Goal: Communication & Community: Answer question/provide support

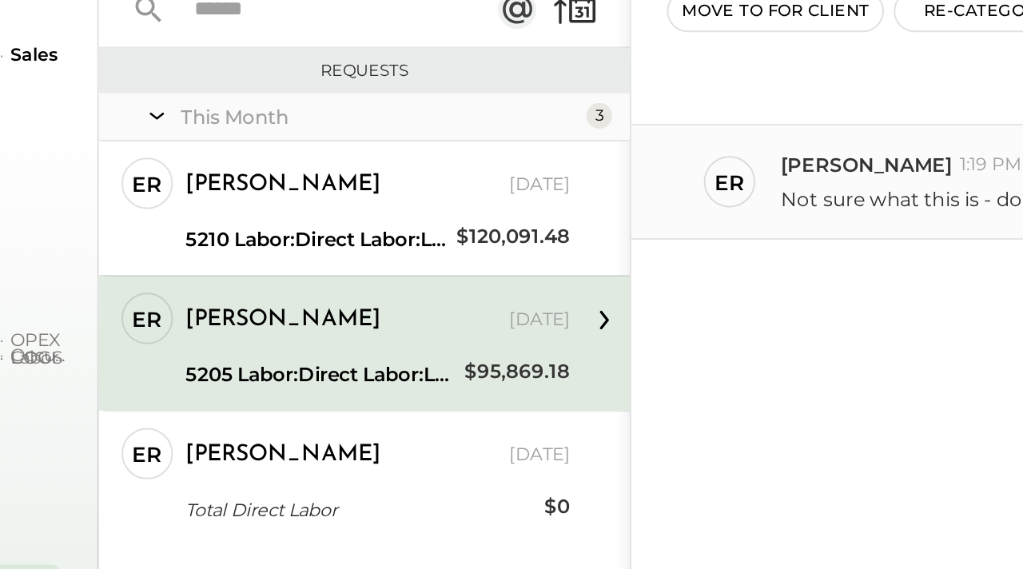
click at [749, 164] on span "1:19 PM" at bounding box center [764, 163] width 31 height 13
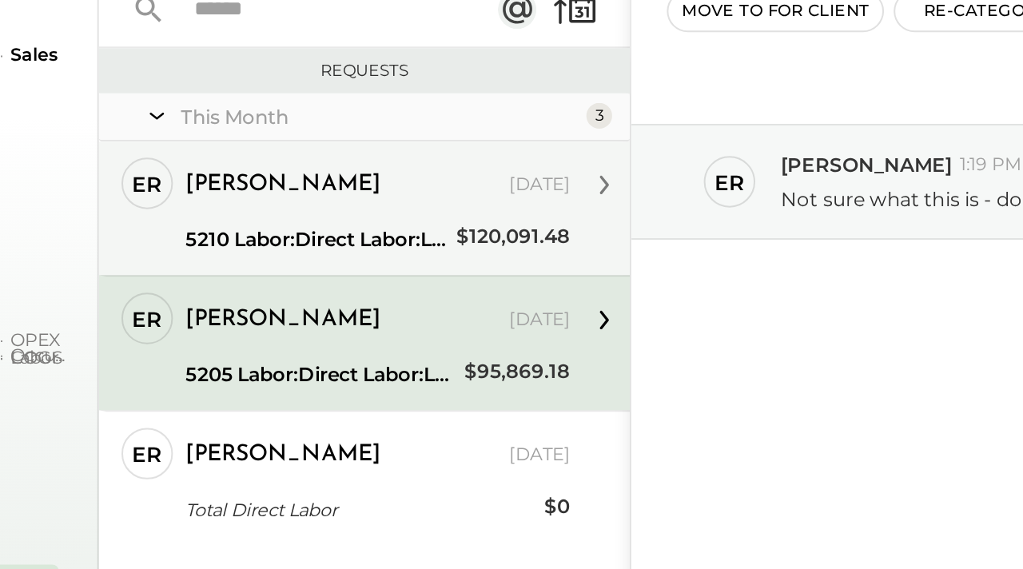
click at [445, 193] on div "5210 Labor:Direct Labor:Labor, BOH" at bounding box center [430, 200] width 130 height 16
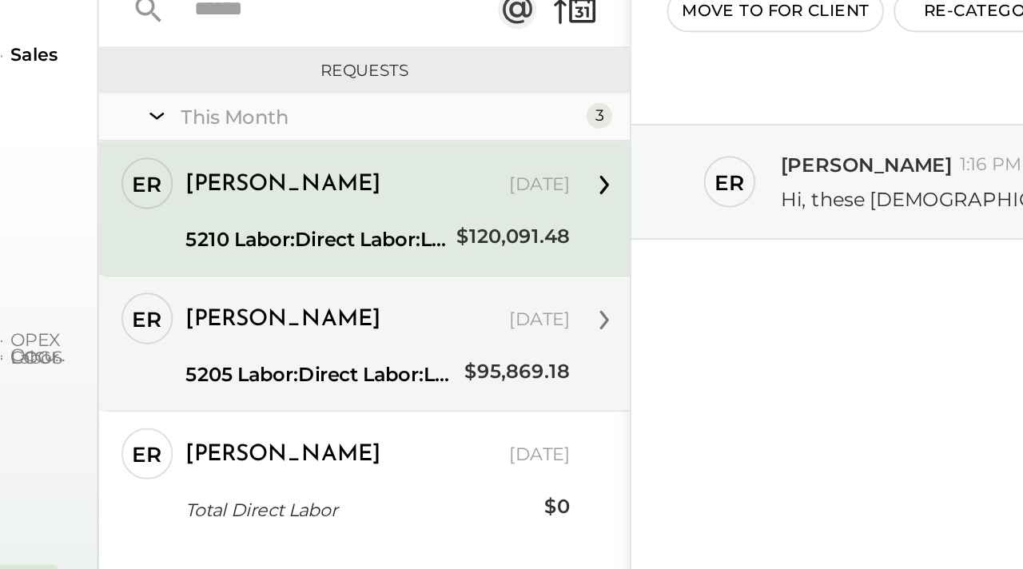
click at [435, 240] on div "[PERSON_NAME]" at bounding box center [443, 240] width 157 height 16
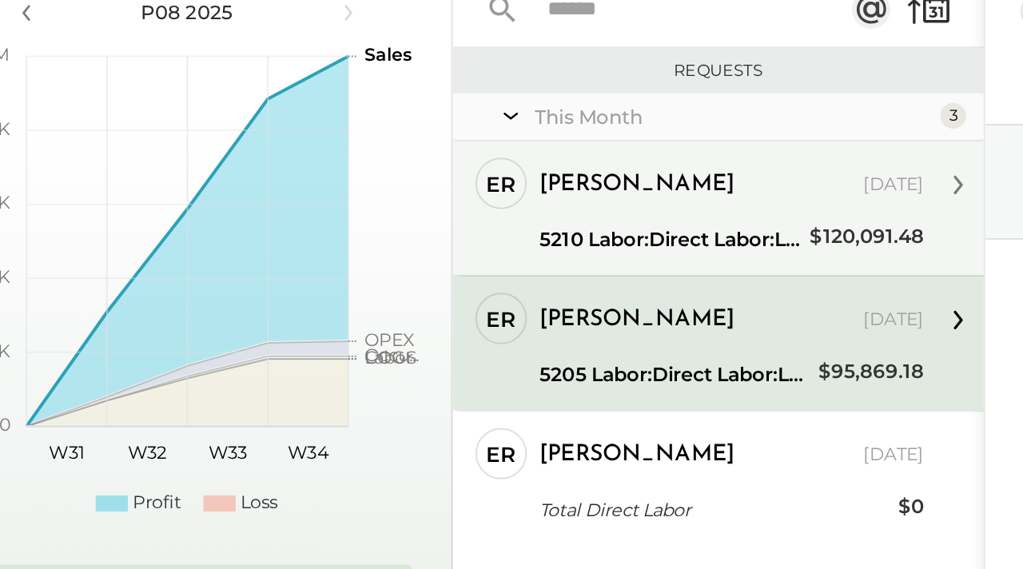
click at [424, 195] on div "5210 Labor:Direct Labor:Labor, BOH" at bounding box center [430, 200] width 130 height 16
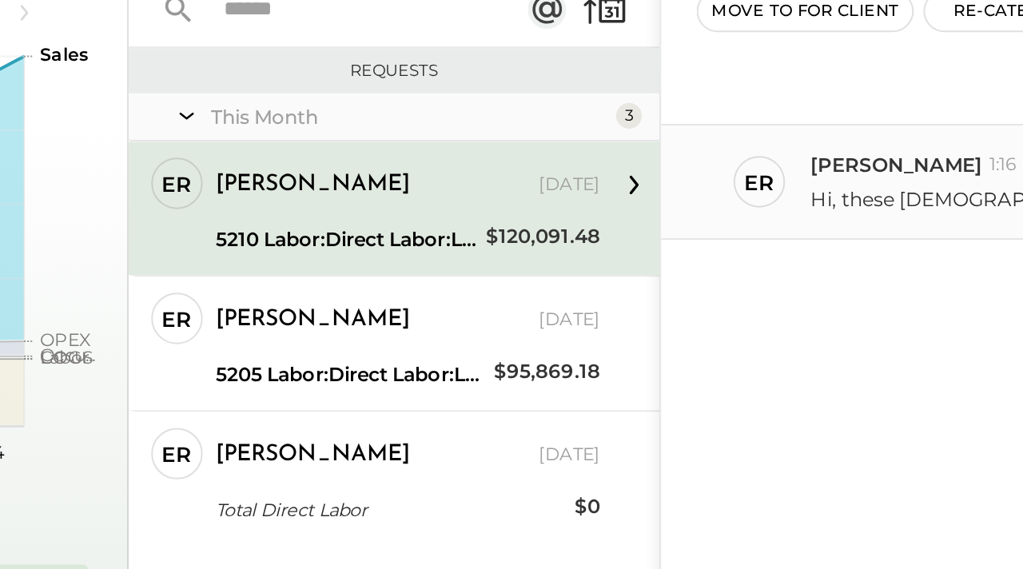
click at [637, 154] on div "er eric 1:16 PM Hi, these BOH labor figures seem extremely high" at bounding box center [804, 171] width 437 height 58
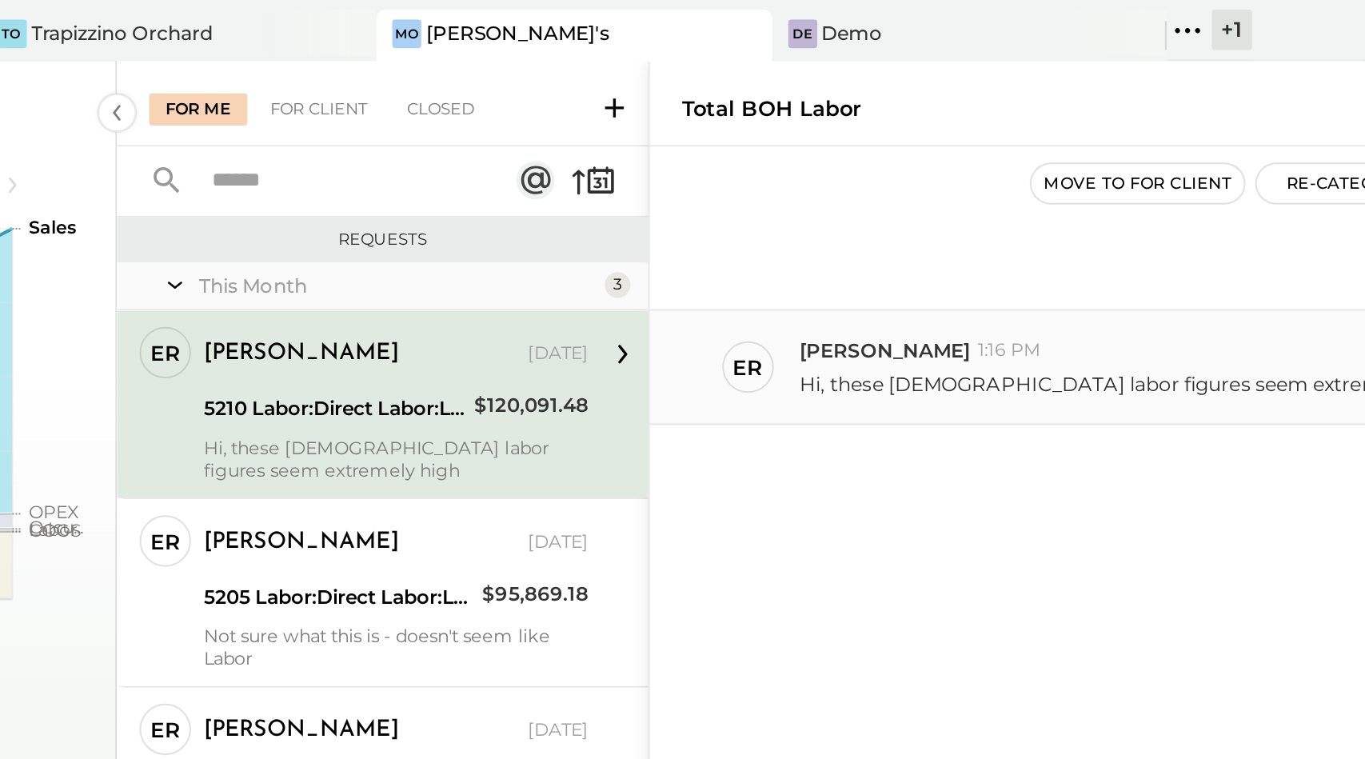
click at [633, 182] on div "er" at bounding box center [635, 182] width 15 height 15
click at [668, 173] on span "[PERSON_NAME]" at bounding box center [702, 174] width 85 height 14
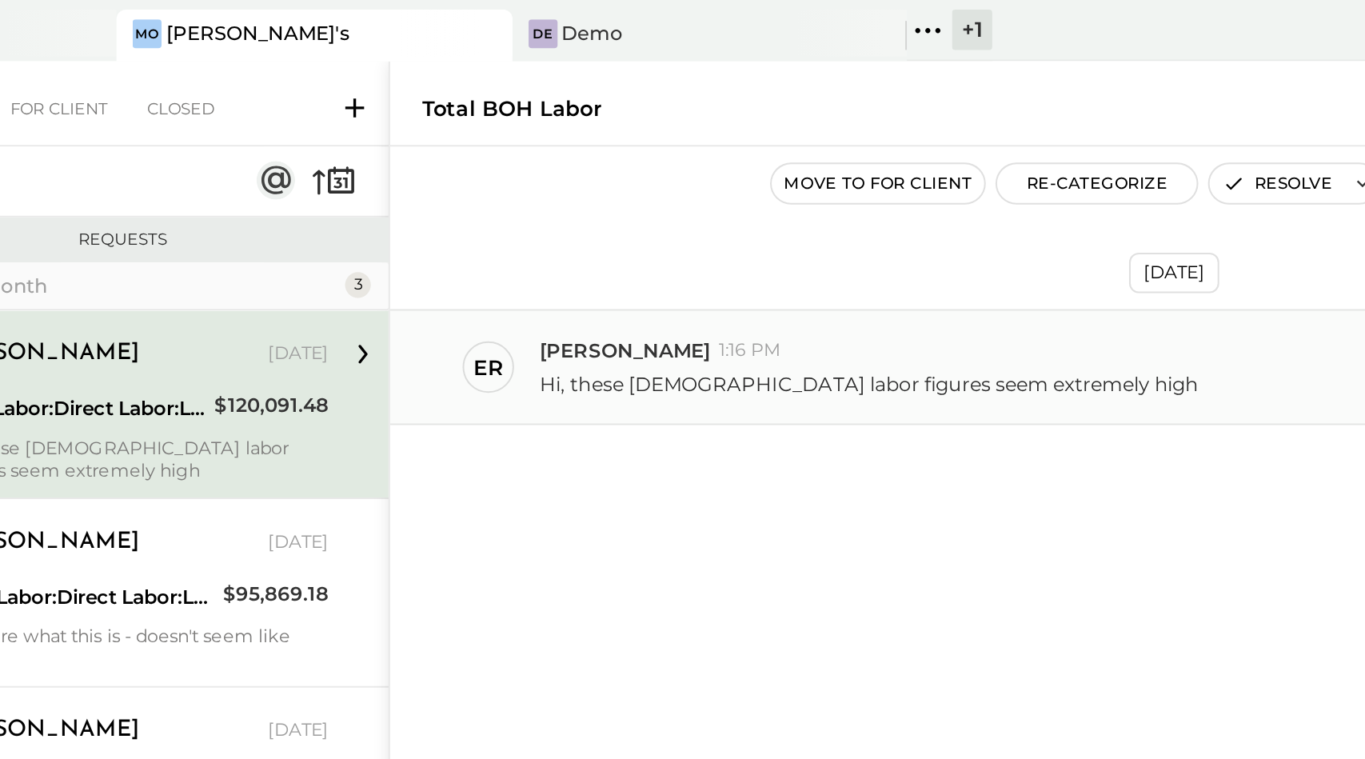
click at [797, 173] on div "eric 1:16 PM" at bounding box center [1006, 174] width 692 height 14
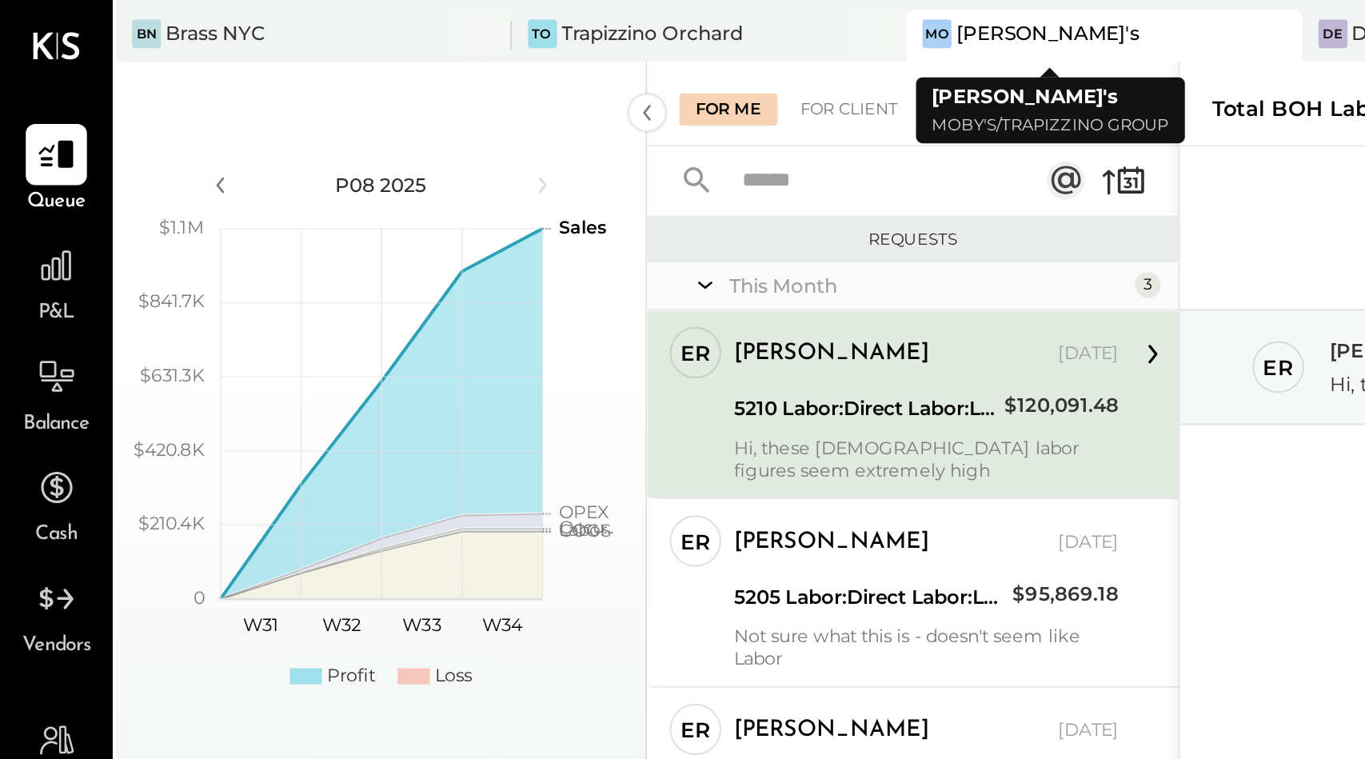
click at [475, 16] on div "[PERSON_NAME]'s" at bounding box center [520, 17] width 91 height 14
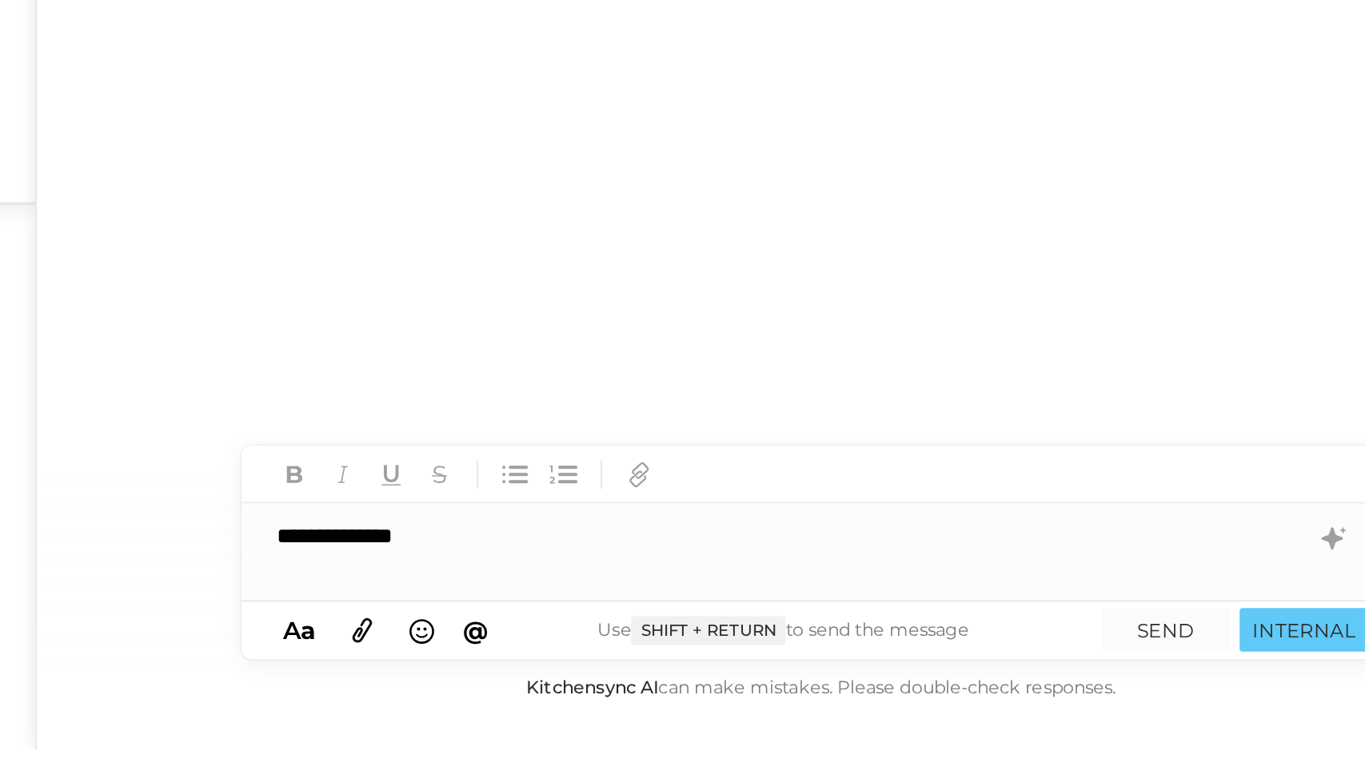
click at [1023, 493] on div "Aug 13th, 2025 er eric 1:16 PM Hi, these BOH labor figures seem extremely high" at bounding box center [975, 393] width 779 height 641
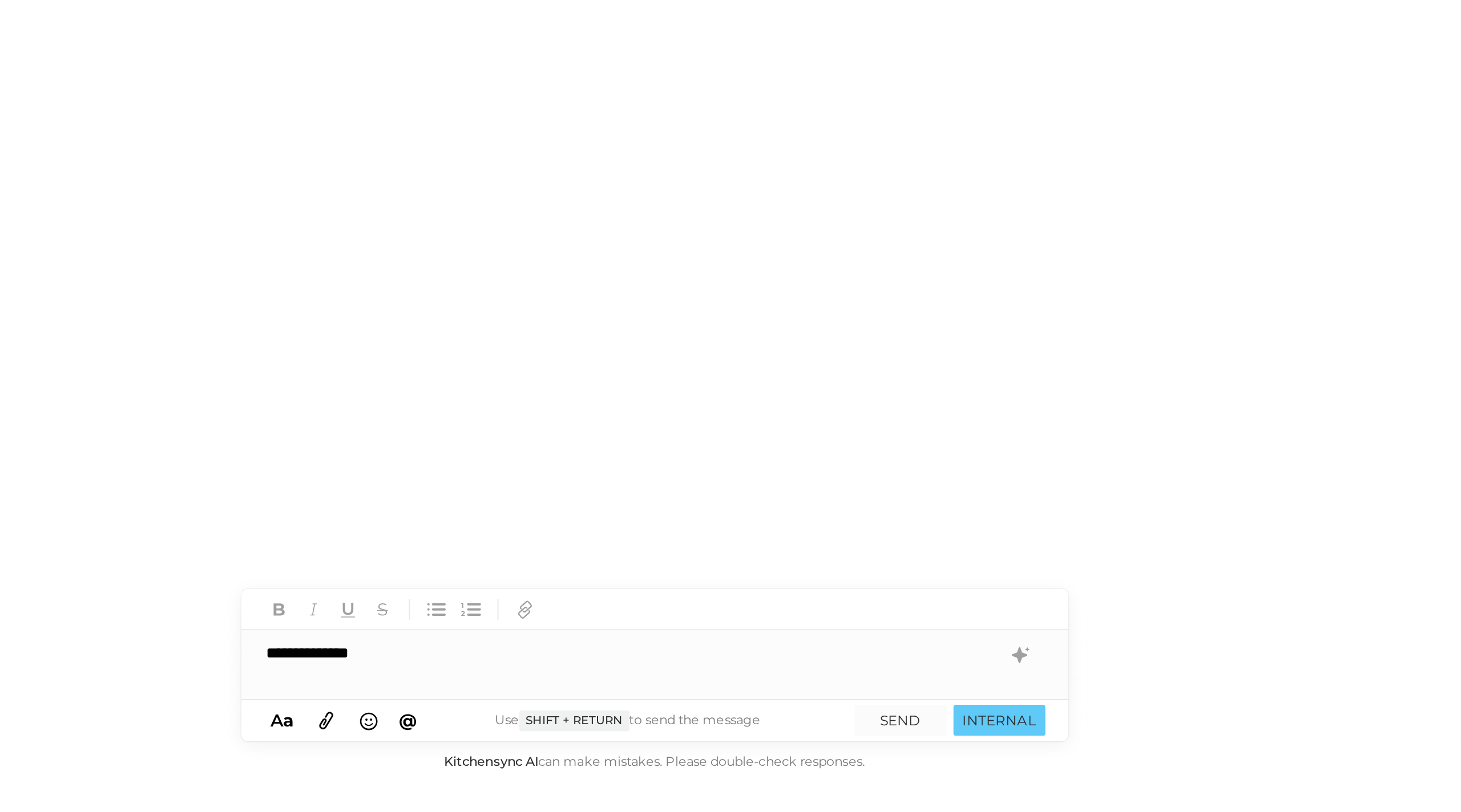
click at [730, 405] on div "**********" at bounding box center [940, 733] width 411 height 23
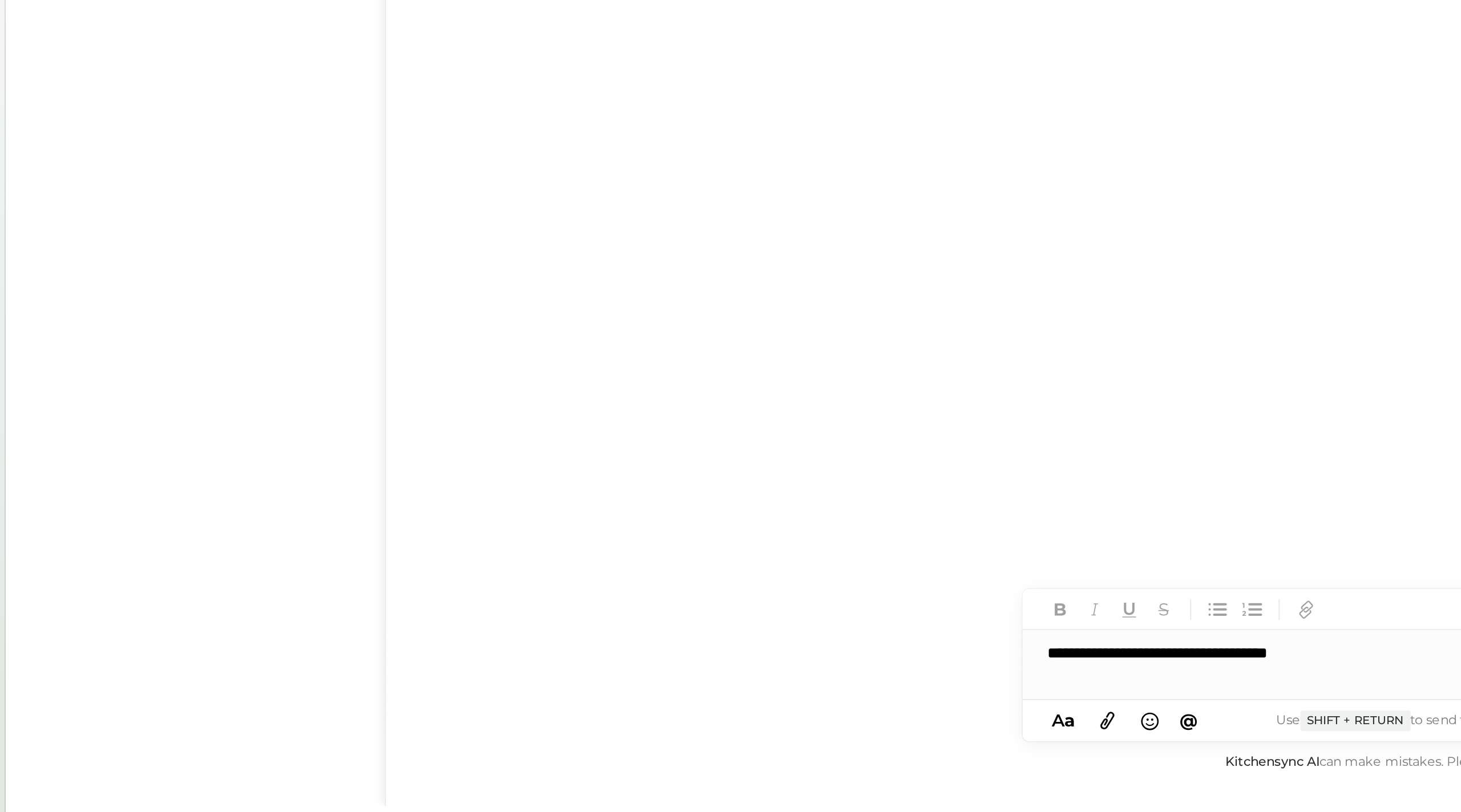
click at [730, 405] on div "**********" at bounding box center [940, 733] width 411 height 23
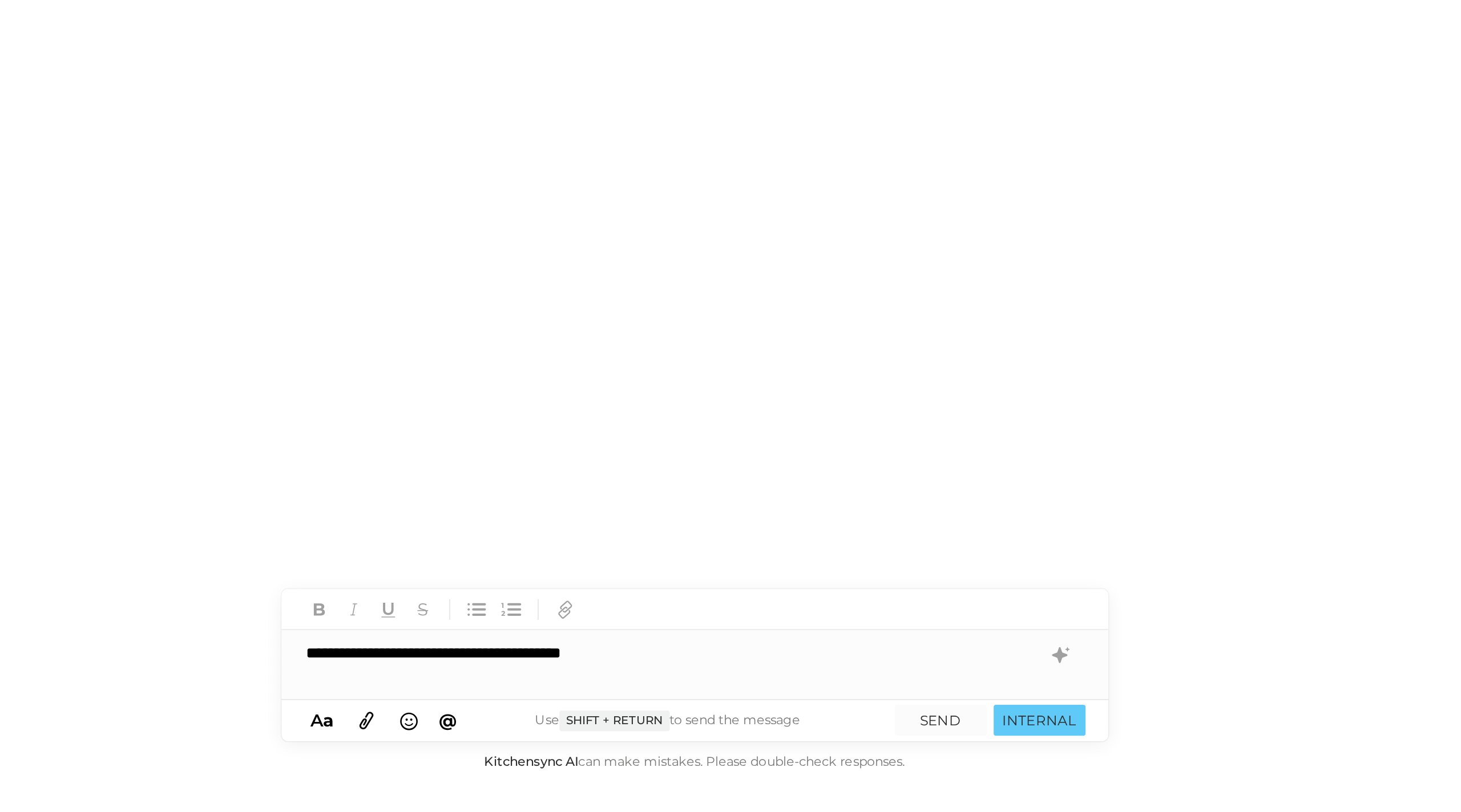
click at [730, 405] on div "**********" at bounding box center [940, 733] width 411 height 23
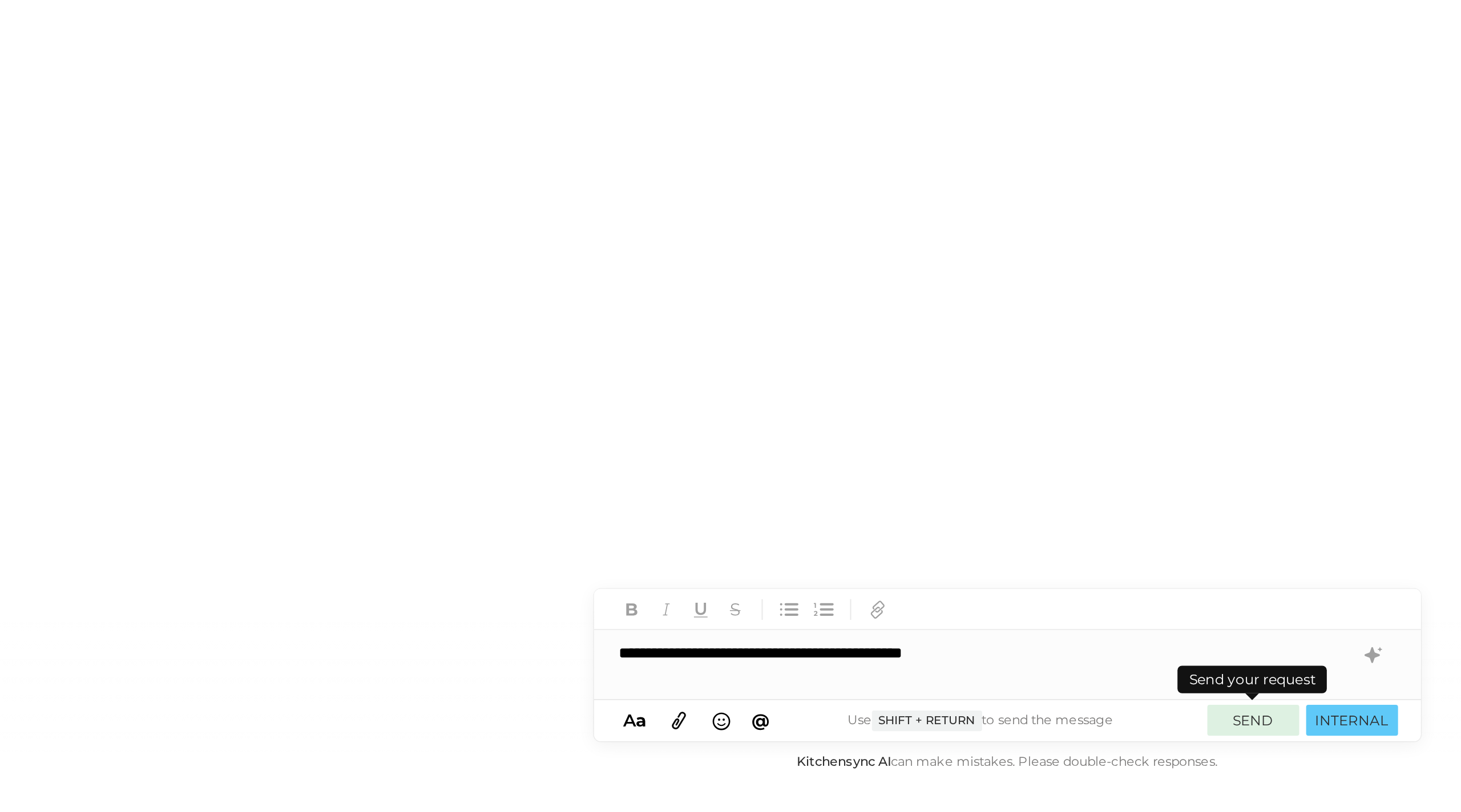
click at [730, 405] on button "SEND" at bounding box center [1062, 766] width 46 height 16
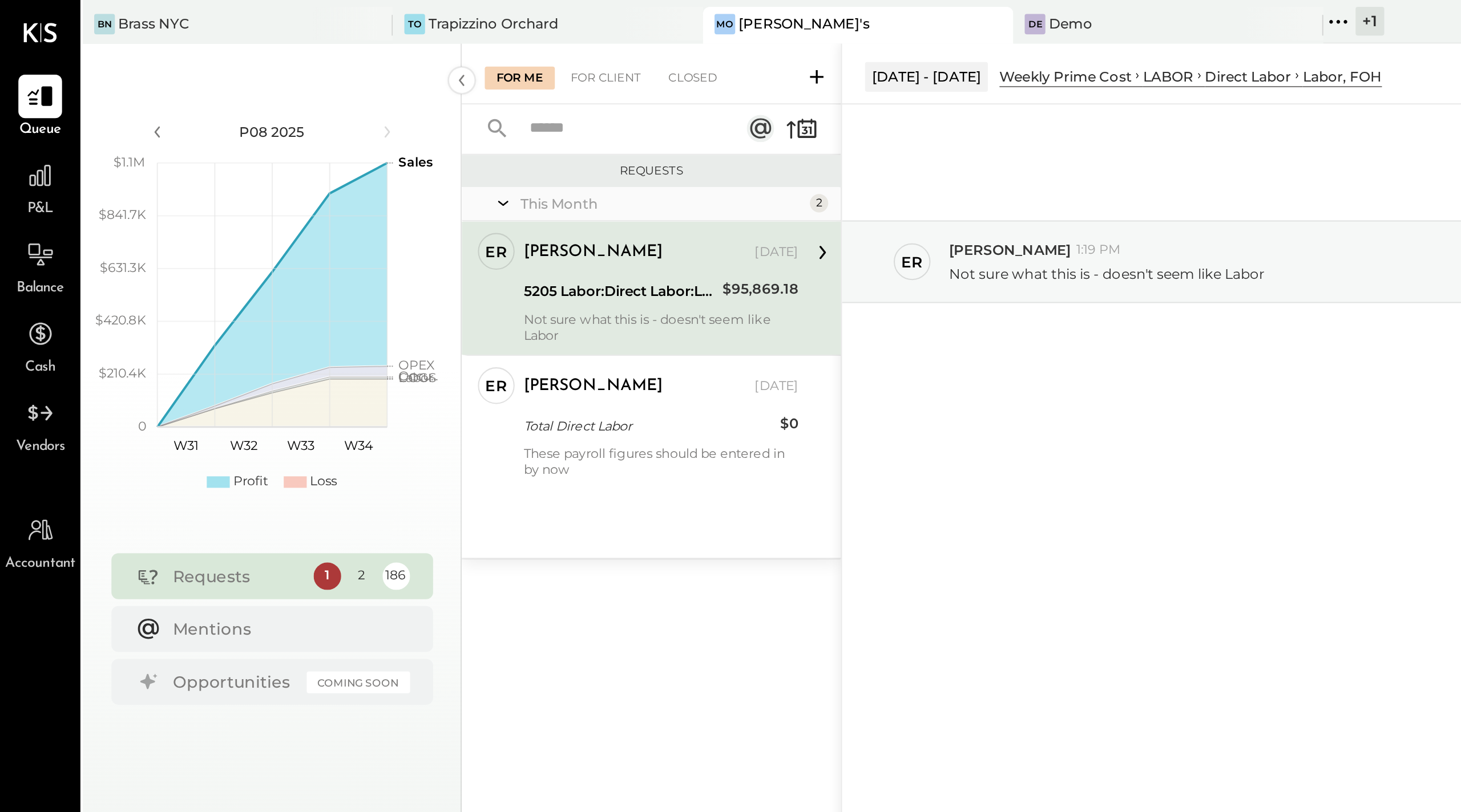
click at [308, 144] on div "5205 Labor:Direct Labor:Labor, FOH" at bounding box center [308, 145] width 96 height 11
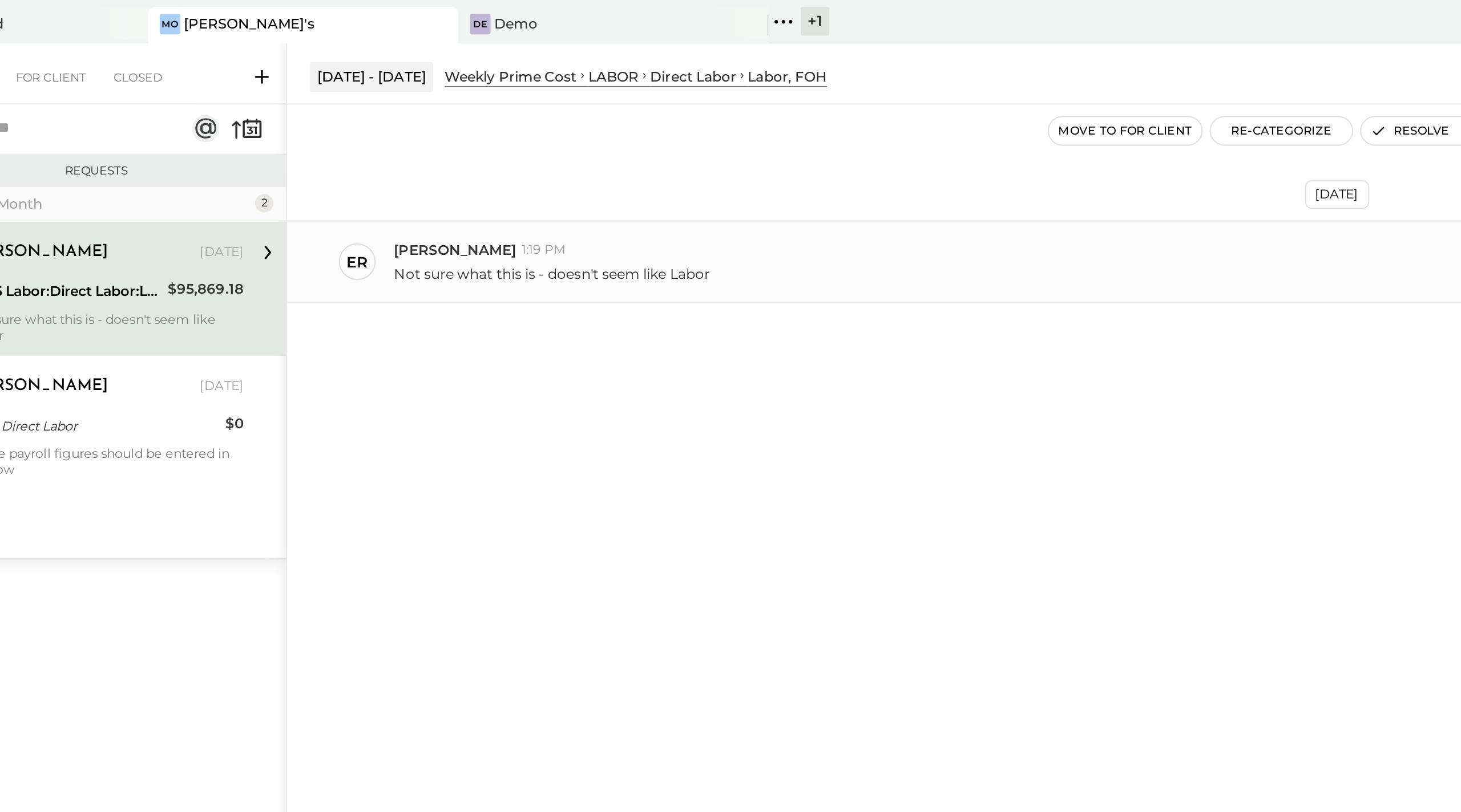
click at [730, 132] on div "Not sure what this is - doesn't seem like Labor" at bounding box center [961, 135] width 980 height 12
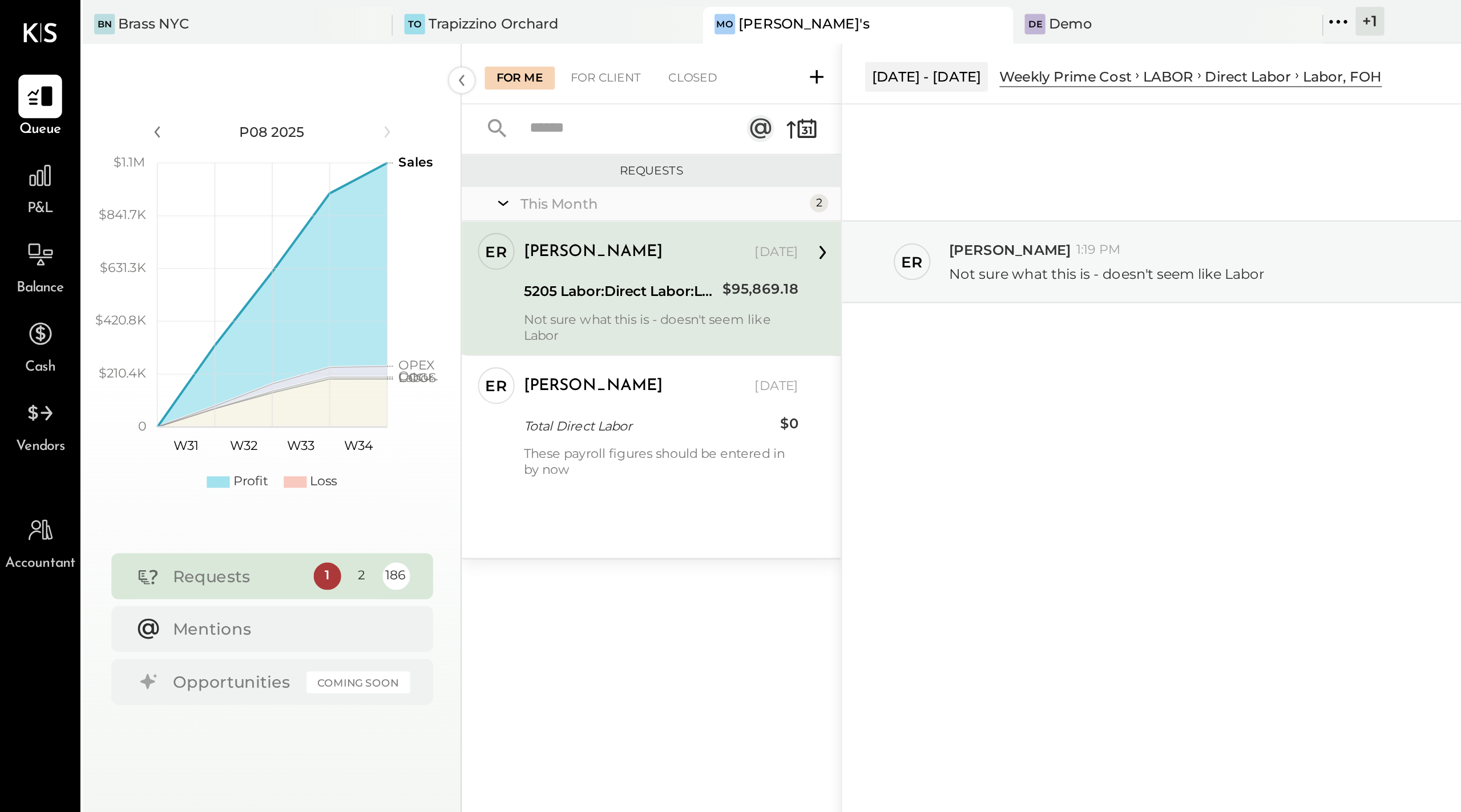
click at [309, 163] on div "Not sure what this is - doesn't seem like Labor" at bounding box center [328, 163] width 136 height 16
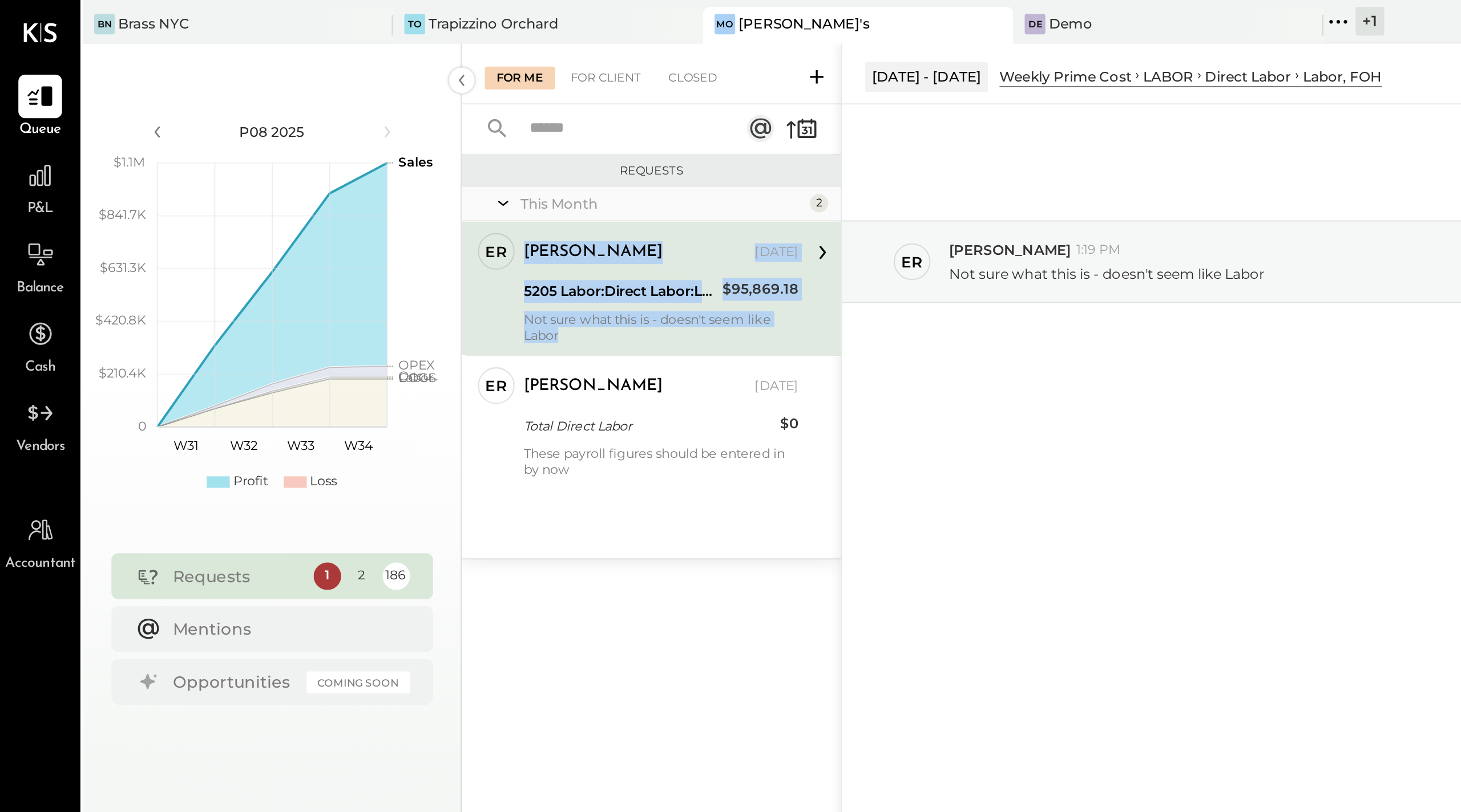
click at [309, 143] on div "5205 Labor:Direct Labor:Labor, FOH" at bounding box center [308, 145] width 96 height 11
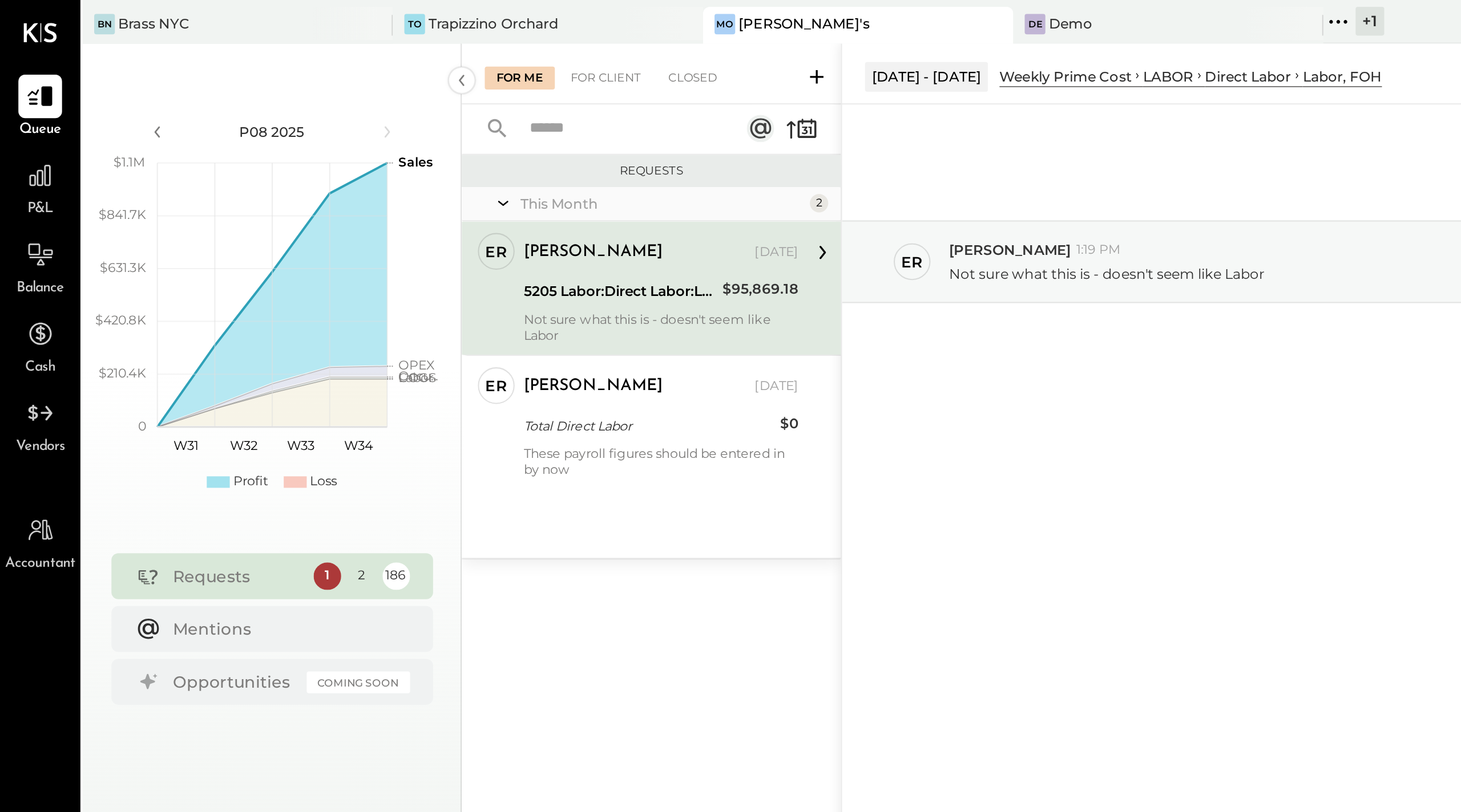
click at [309, 143] on div "5205 Labor:Direct Labor:Labor, FOH" at bounding box center [308, 145] width 96 height 11
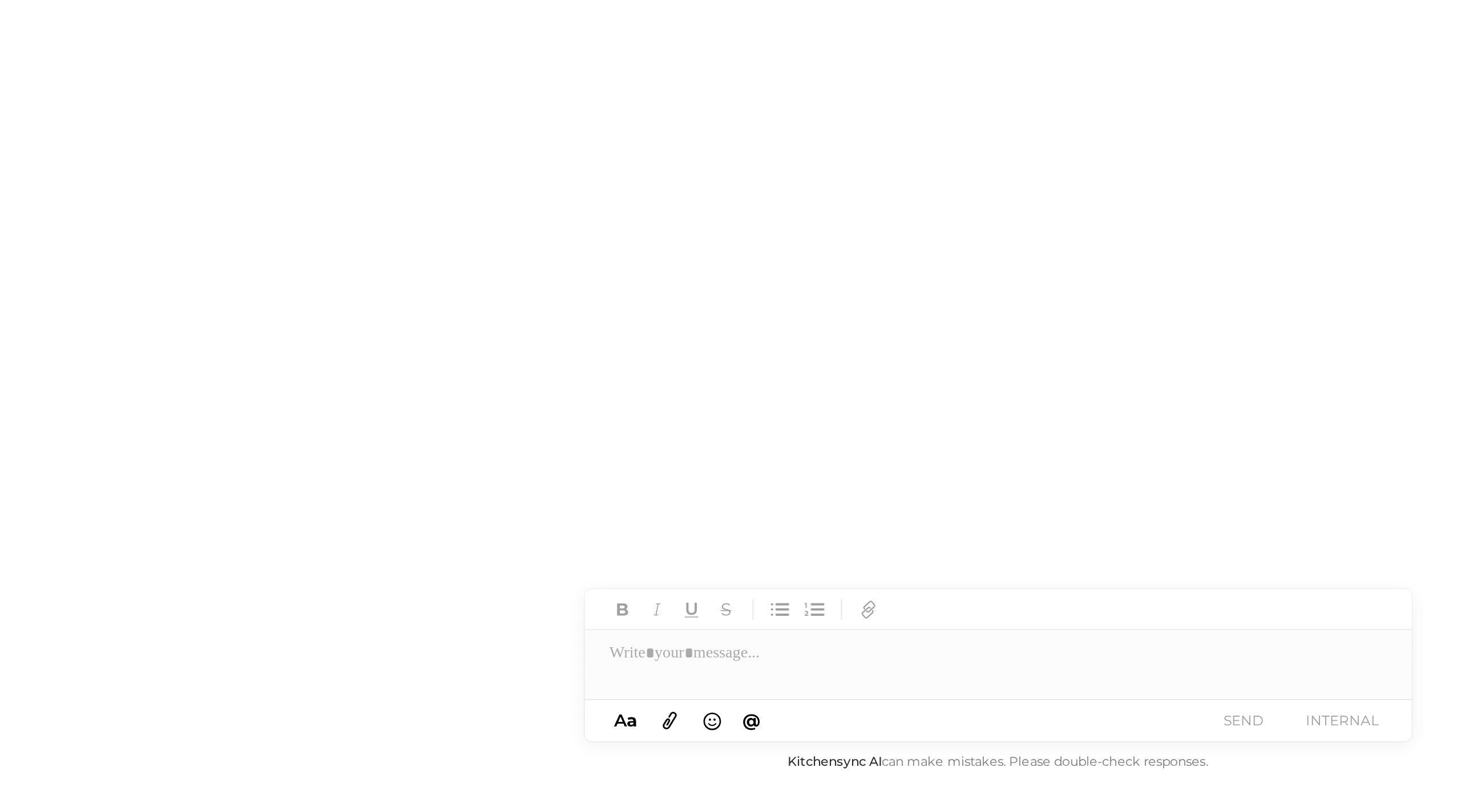
click at [730, 405] on div at bounding box center [940, 733] width 411 height 23
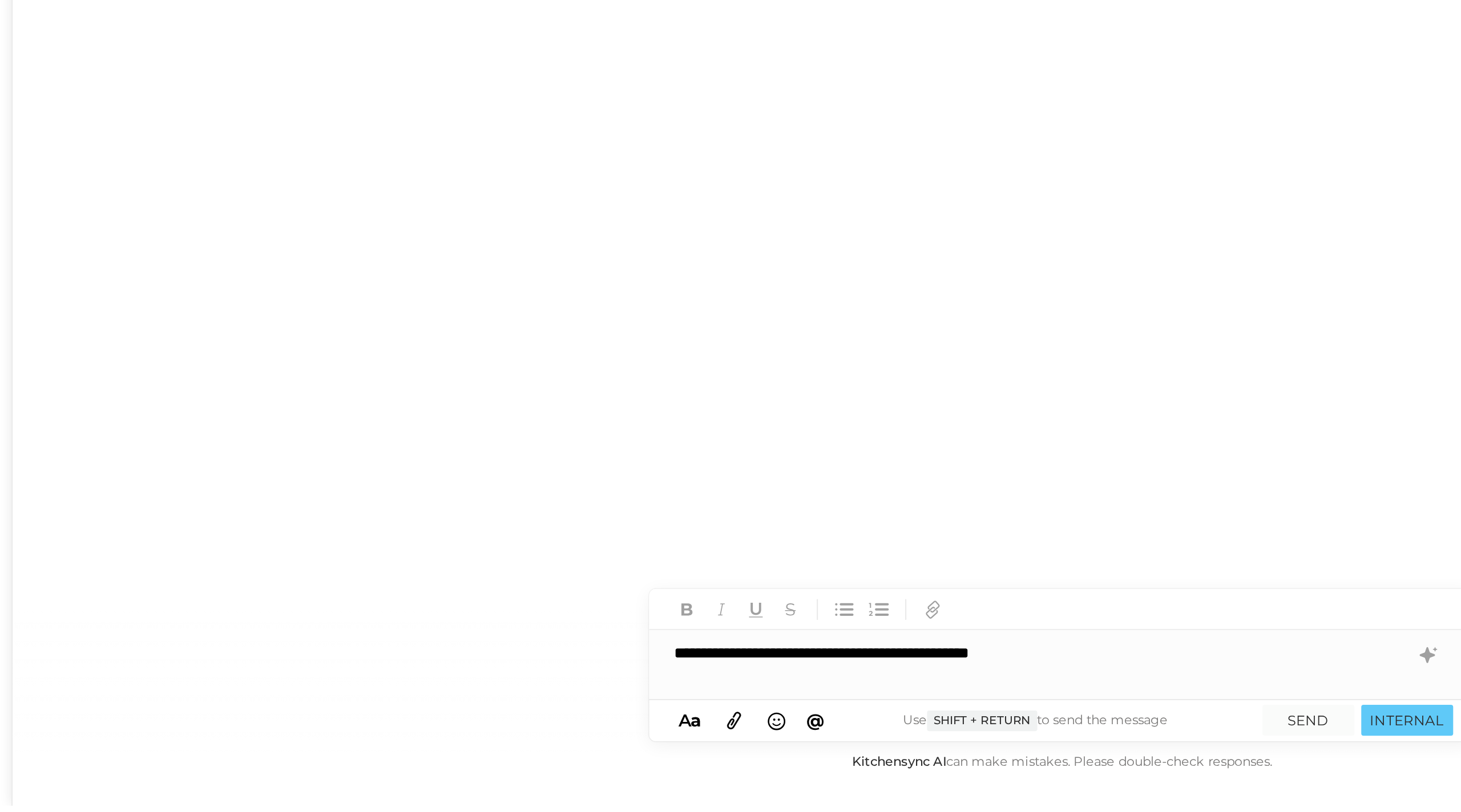
click at [730, 405] on div "**********" at bounding box center [940, 733] width 411 height 23
click at [730, 405] on button "SEND" at bounding box center [1062, 766] width 46 height 16
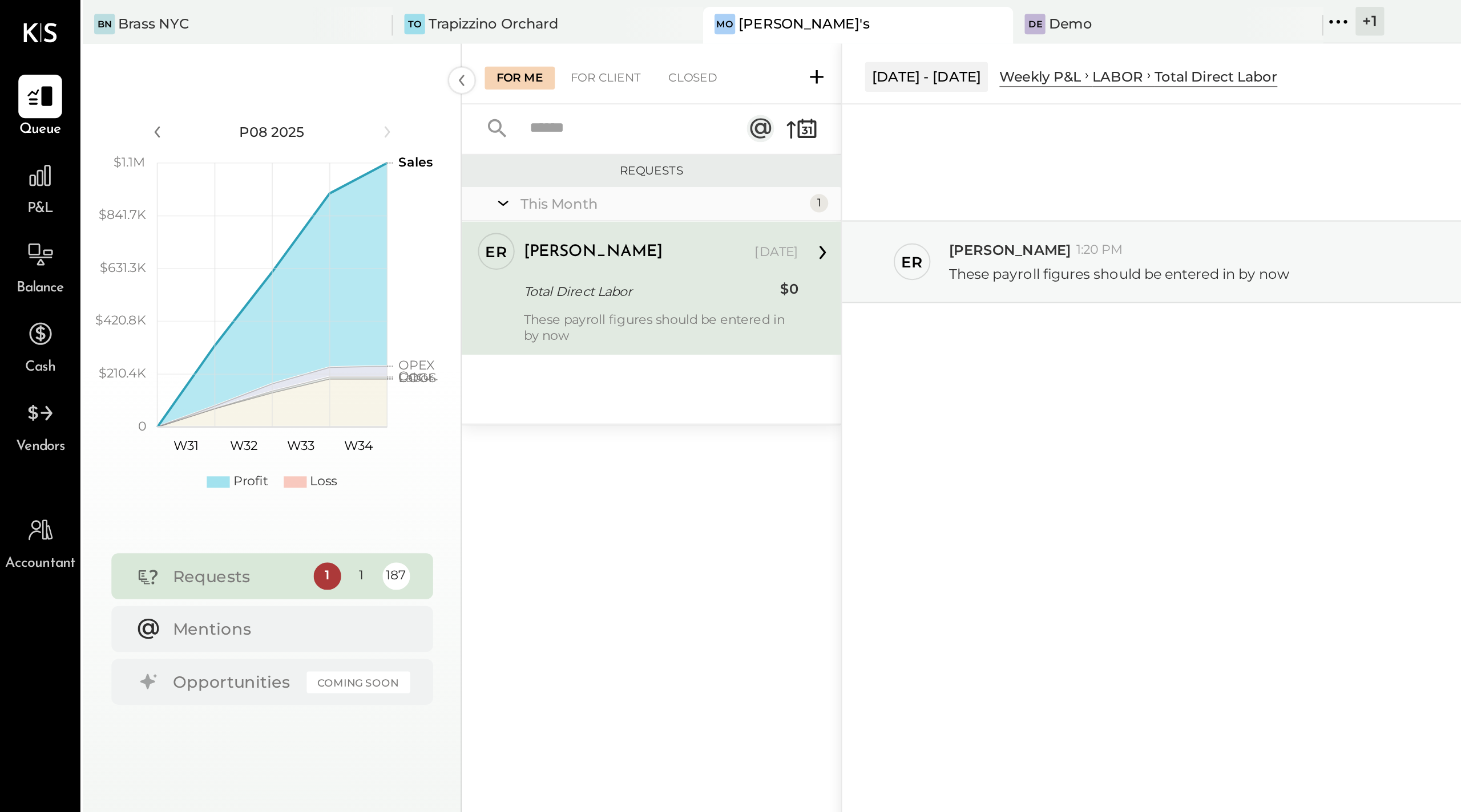
click at [279, 143] on div "Total Direct Labor" at bounding box center [322, 145] width 123 height 11
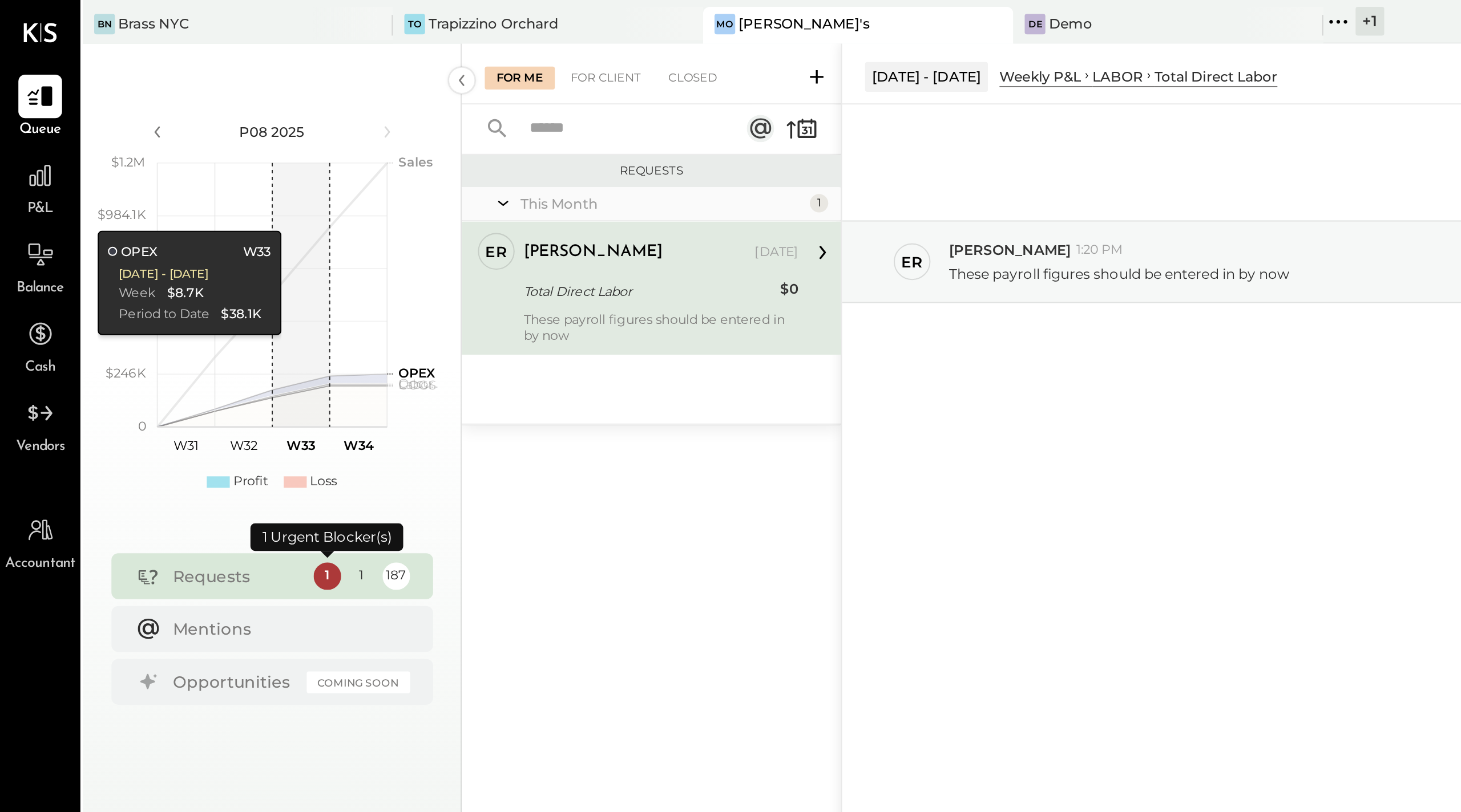
click at [163, 286] on div "1" at bounding box center [162, 286] width 14 height 14
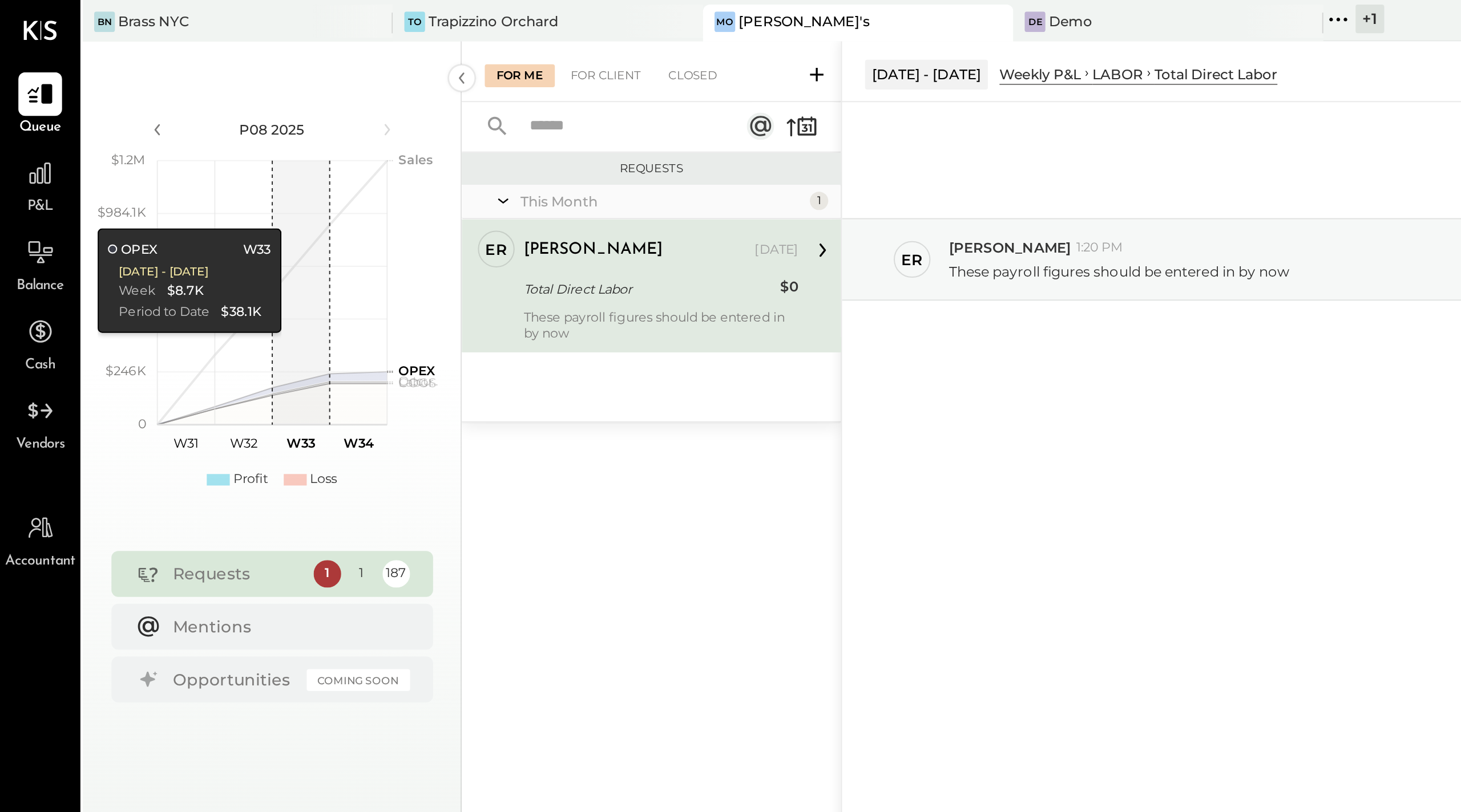
click at [350, 146] on div "Total Direct Labor" at bounding box center [322, 145] width 123 height 11
click at [163, 286] on div "1" at bounding box center [162, 286] width 14 height 14
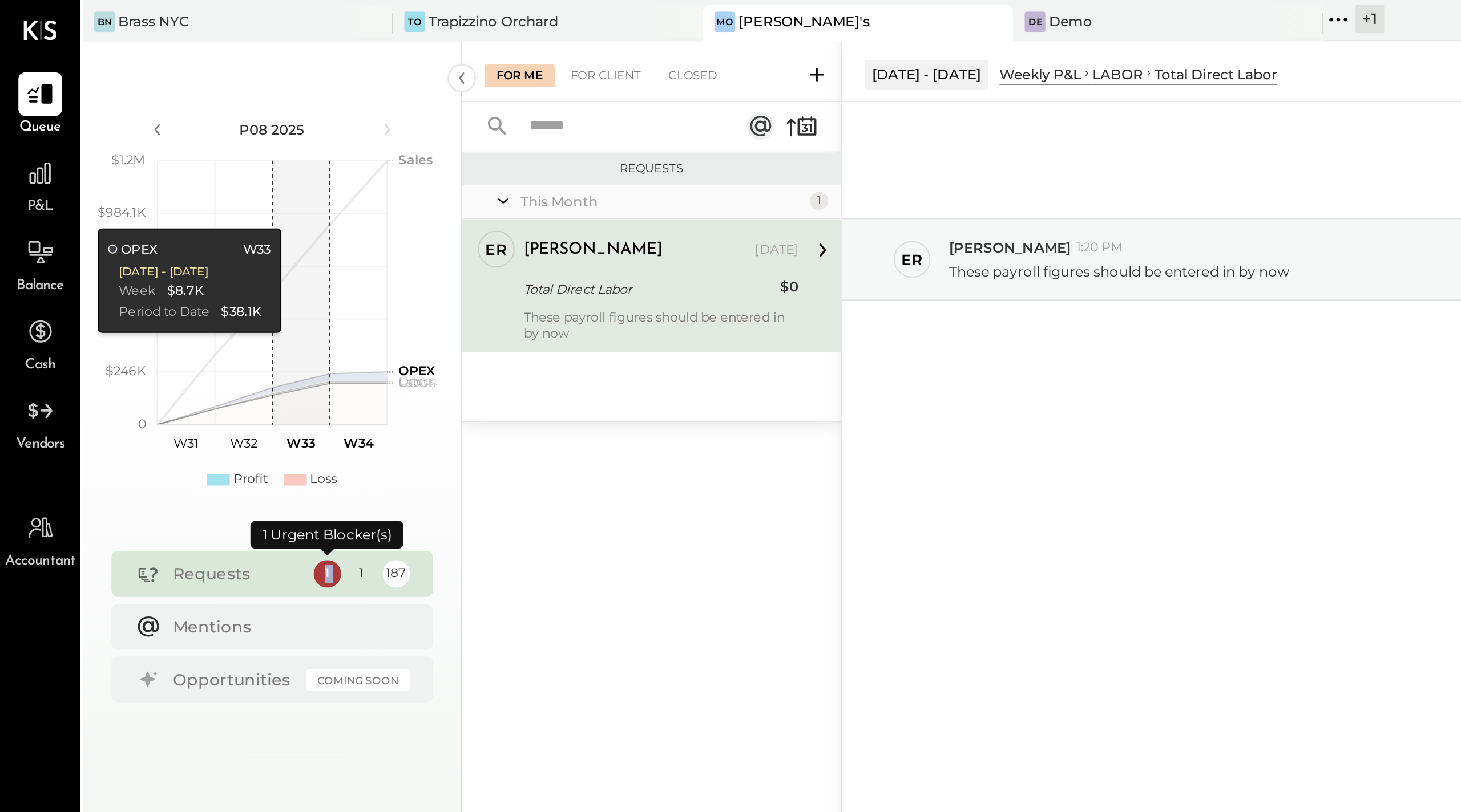
click at [163, 286] on div "1" at bounding box center [162, 286] width 14 height 14
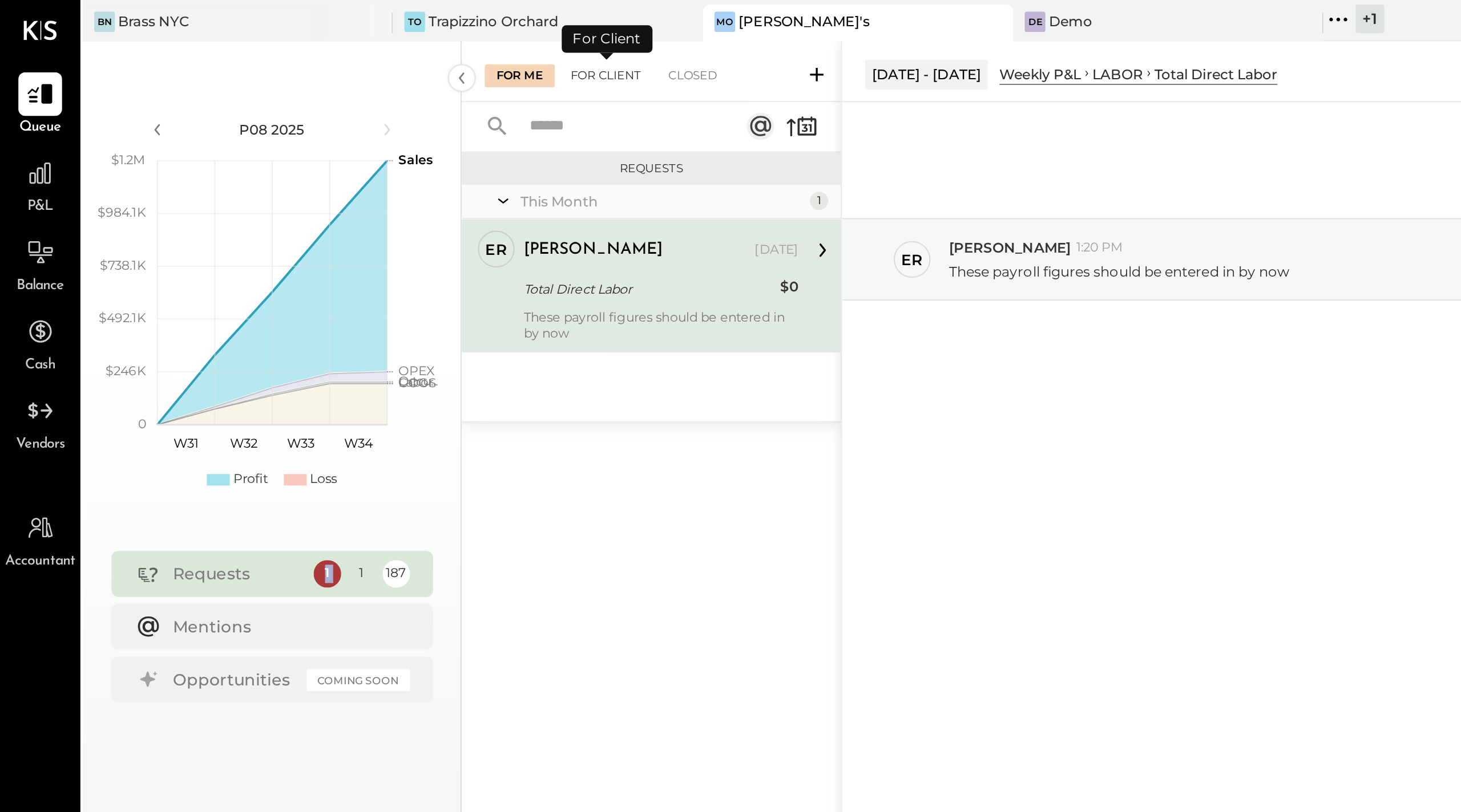
click at [312, 41] on div "For Client" at bounding box center [300, 39] width 46 height 11
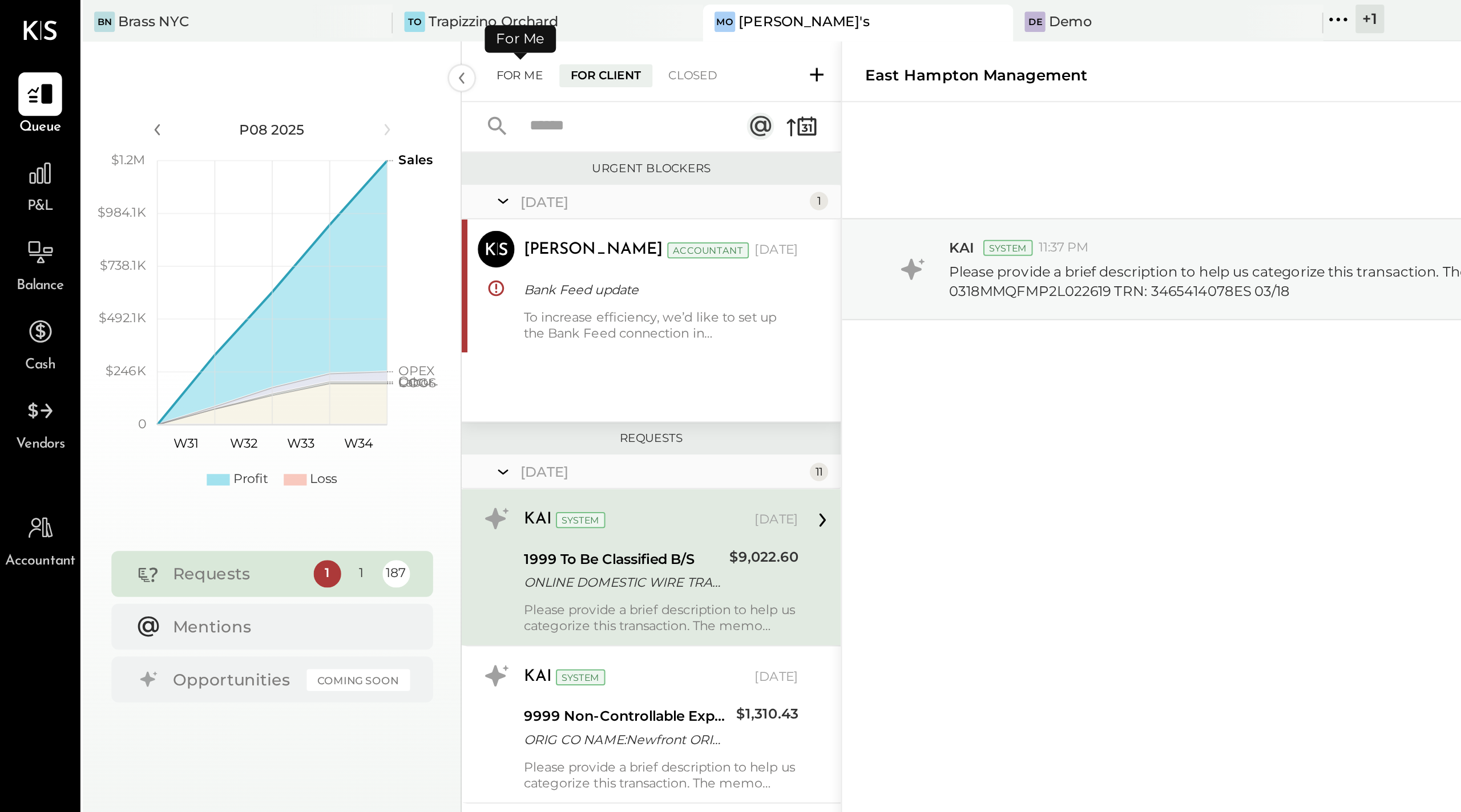
click at [256, 41] on div "For Me" at bounding box center [258, 39] width 35 height 11
